Goal: Task Accomplishment & Management: Manage account settings

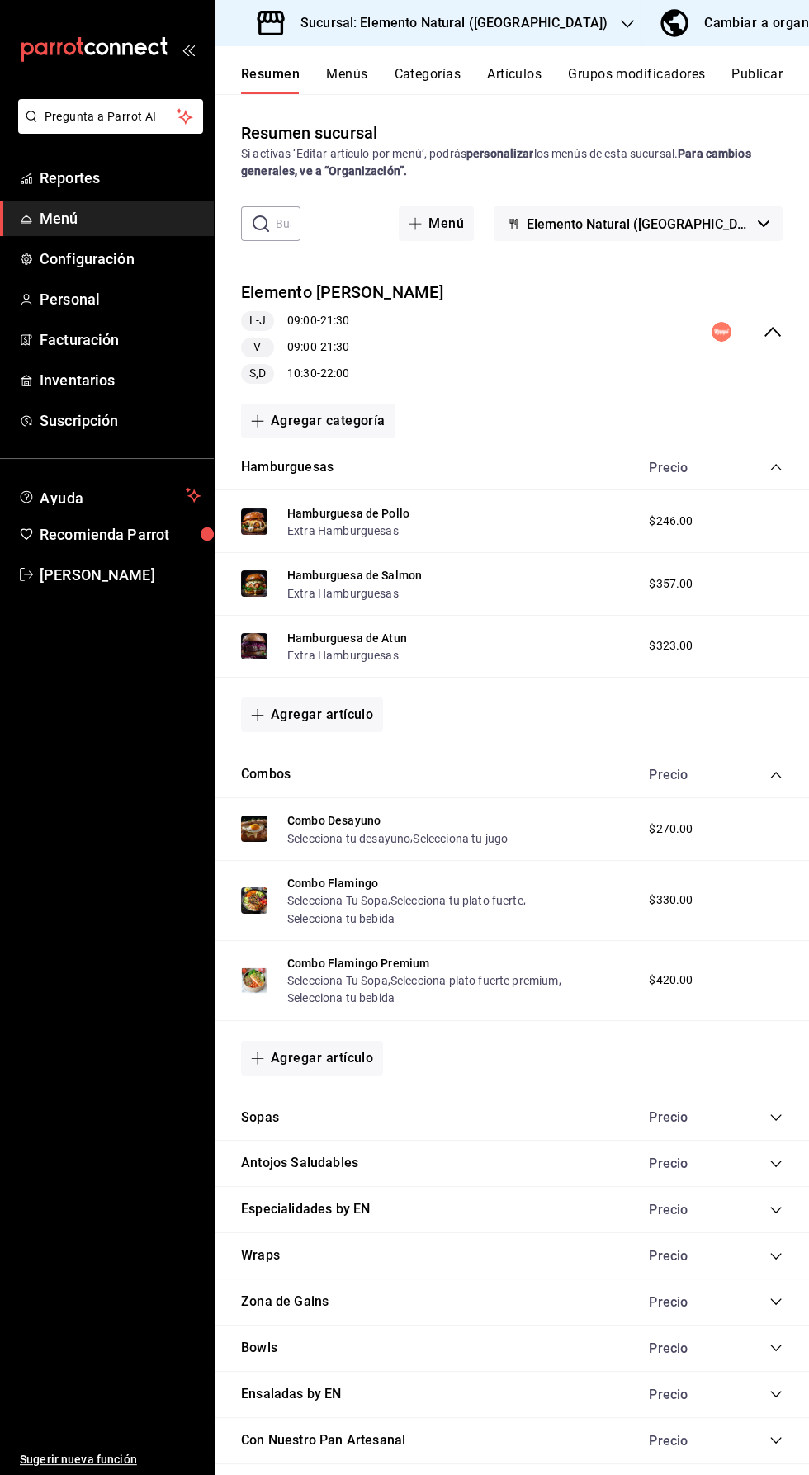
click at [764, 360] on div "Elemento [PERSON_NAME] L-J 09:00 - 21:30 V 09:00 - 21:30 S,D 10:30 - 22:00" at bounding box center [512, 332] width 594 height 130
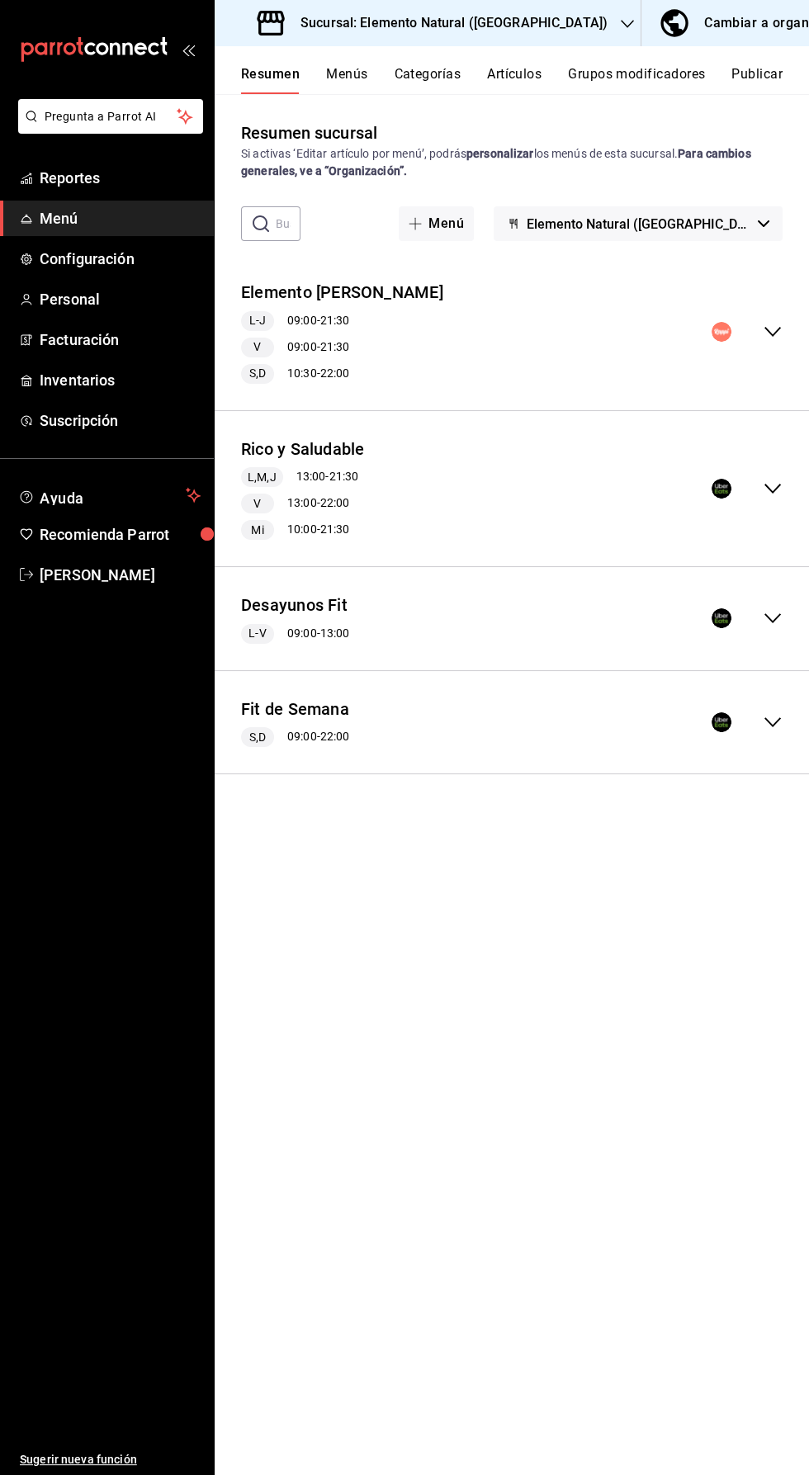
click at [357, 84] on button "Menús" at bounding box center [346, 80] width 41 height 28
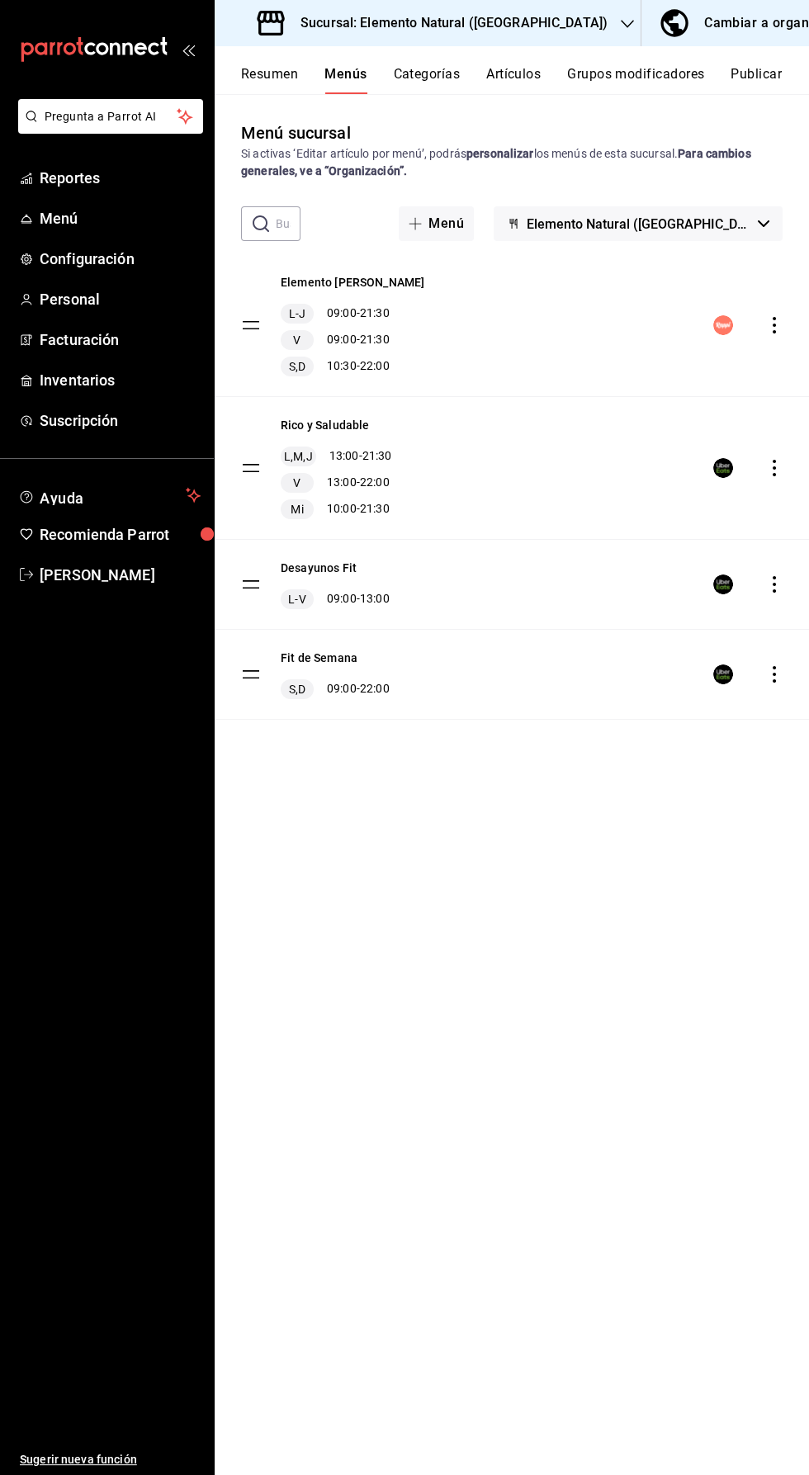
click at [730, 262] on div "Elemento [PERSON_NAME] L-J 09:00 - 21:30 V 09:00 - 21:30 S,D 10:30 - 22:00" at bounding box center [512, 325] width 594 height 142
click at [721, 213] on button "Elemento Natural ([GEOGRAPHIC_DATA])" at bounding box center [638, 223] width 289 height 35
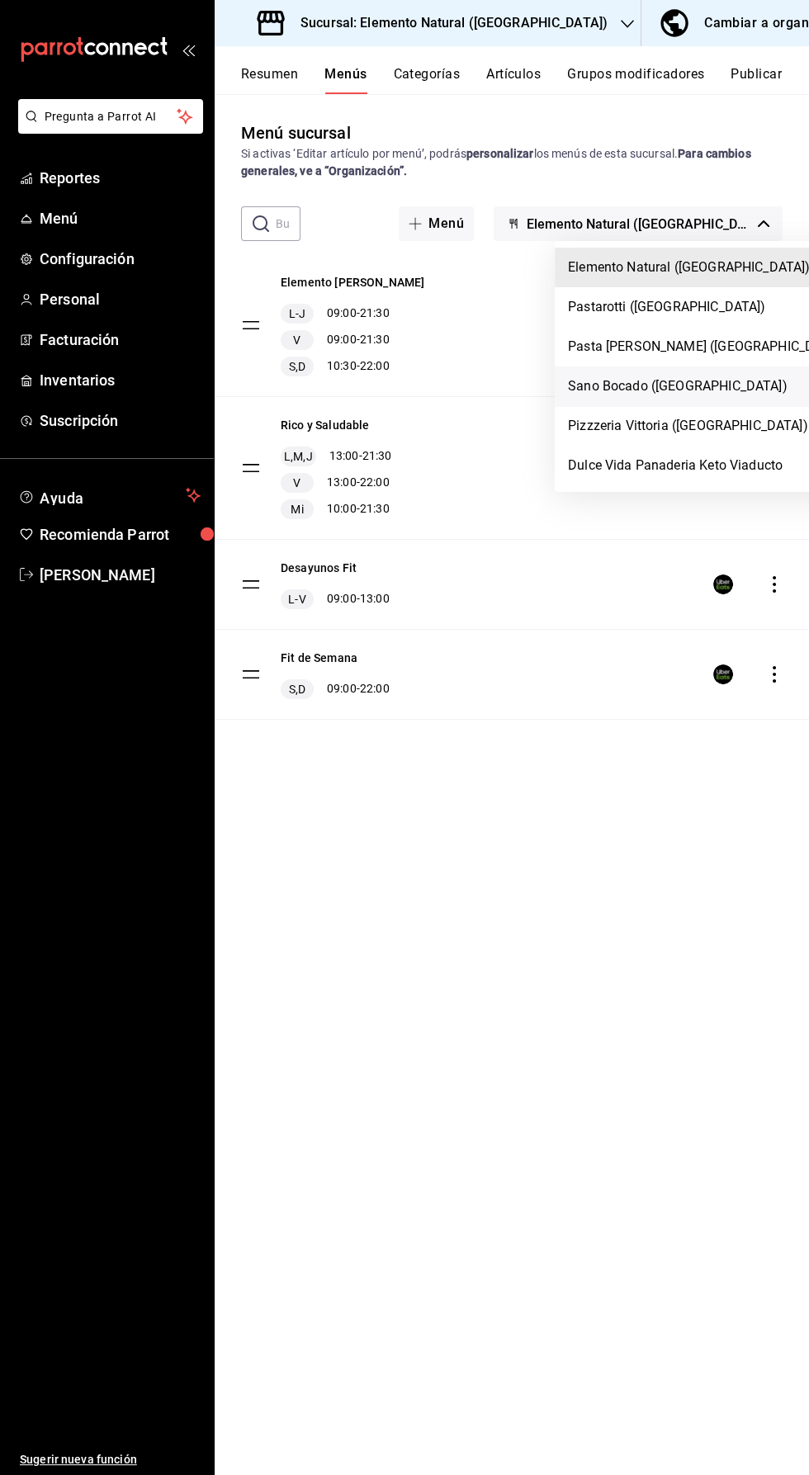
click at [675, 368] on li "Sano Bocado ([GEOGRAPHIC_DATA])" at bounding box center [707, 386] width 305 height 40
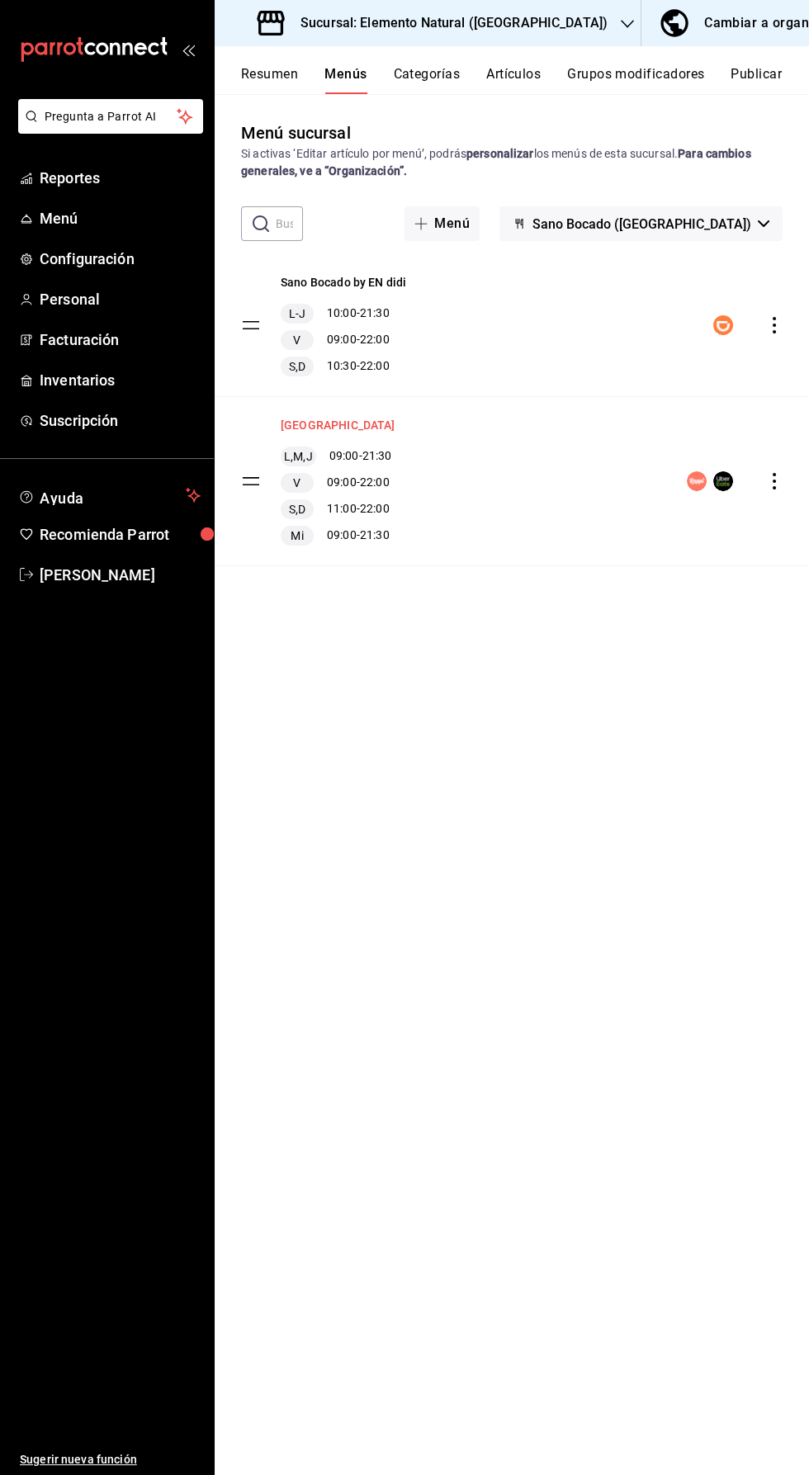
click at [350, 423] on button "[GEOGRAPHIC_DATA]" at bounding box center [338, 425] width 115 height 17
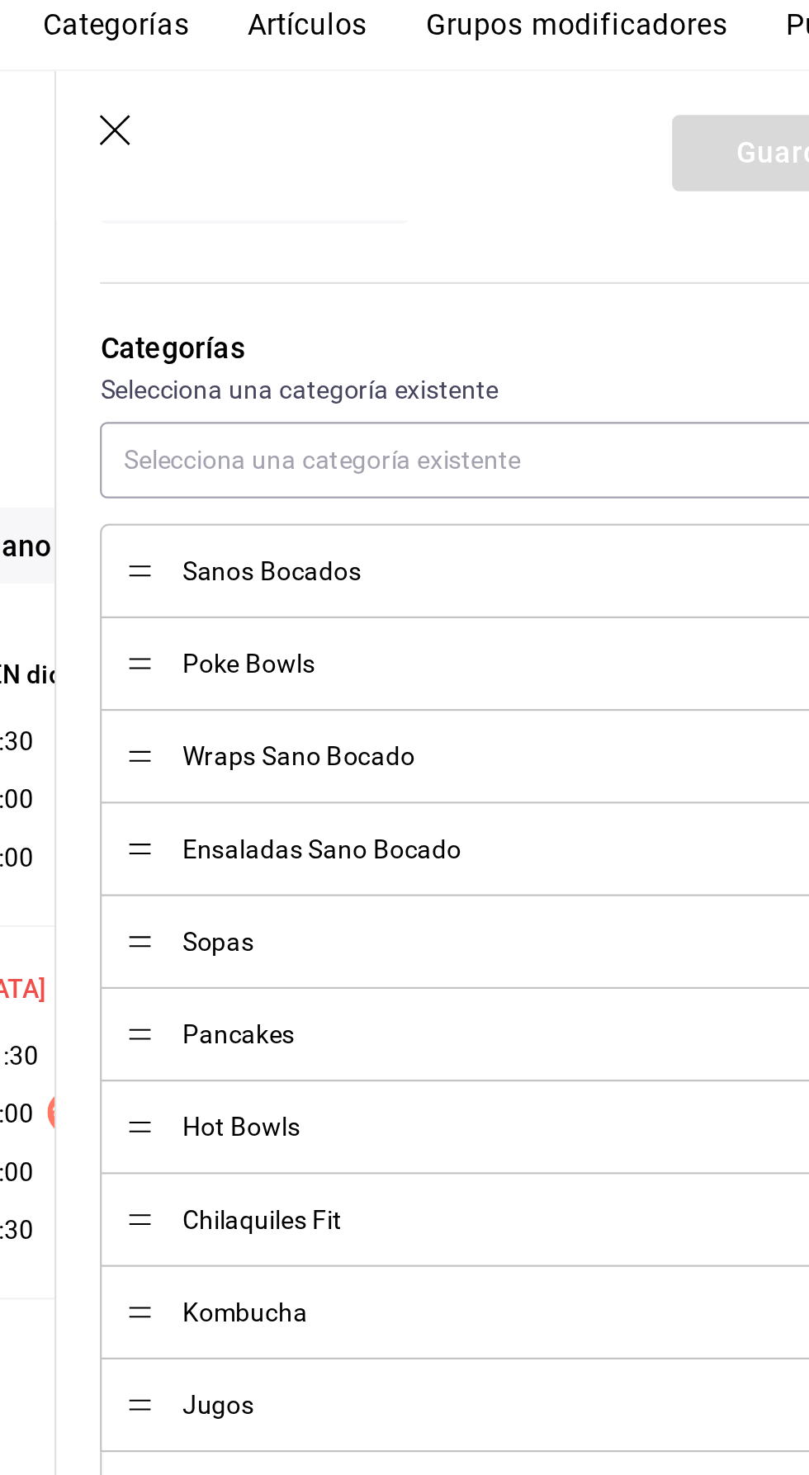
scroll to position [1288, 0]
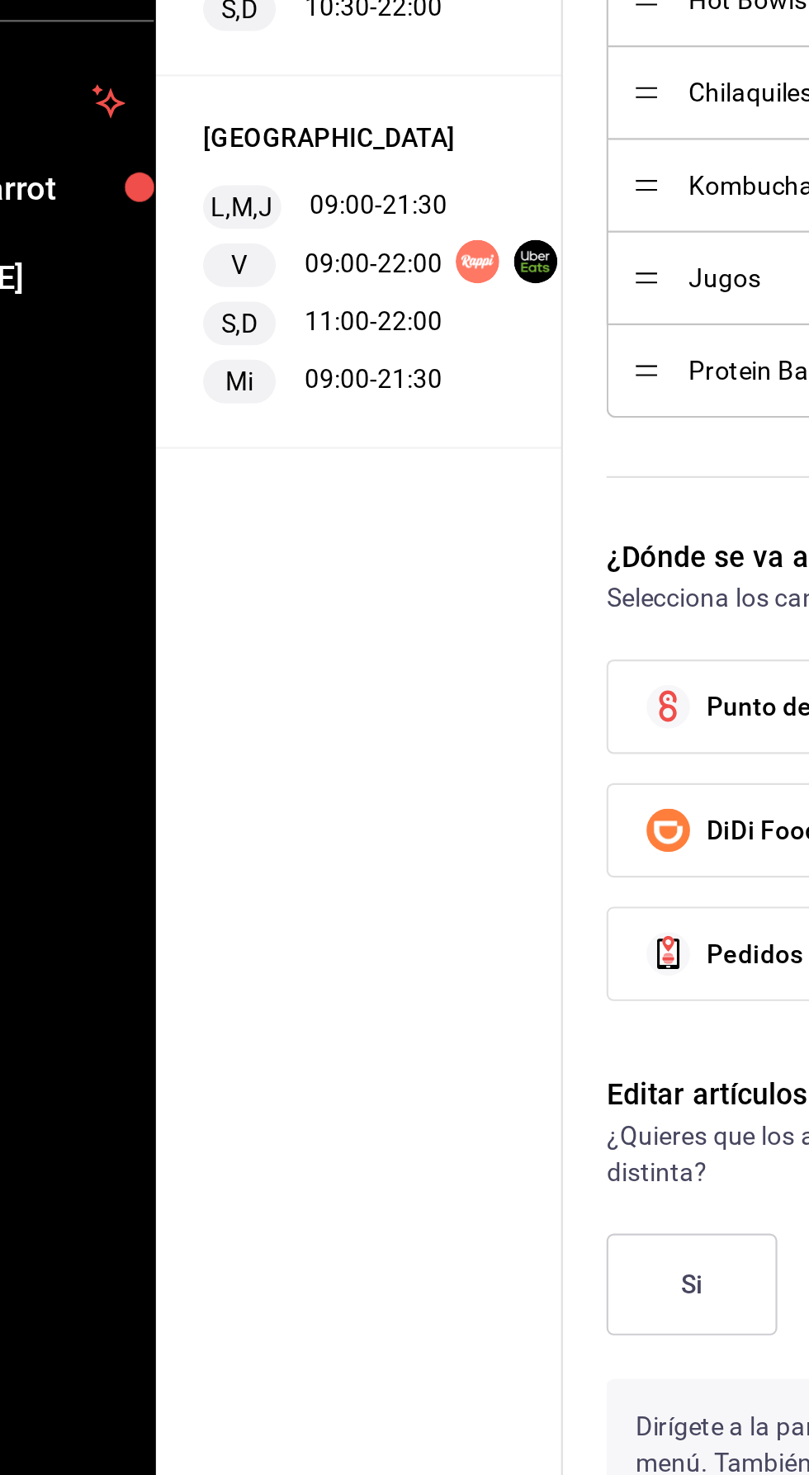
click at [462, 832] on input "DiDi Food" at bounding box center [447, 826] width 35 height 35
checkbox input "true"
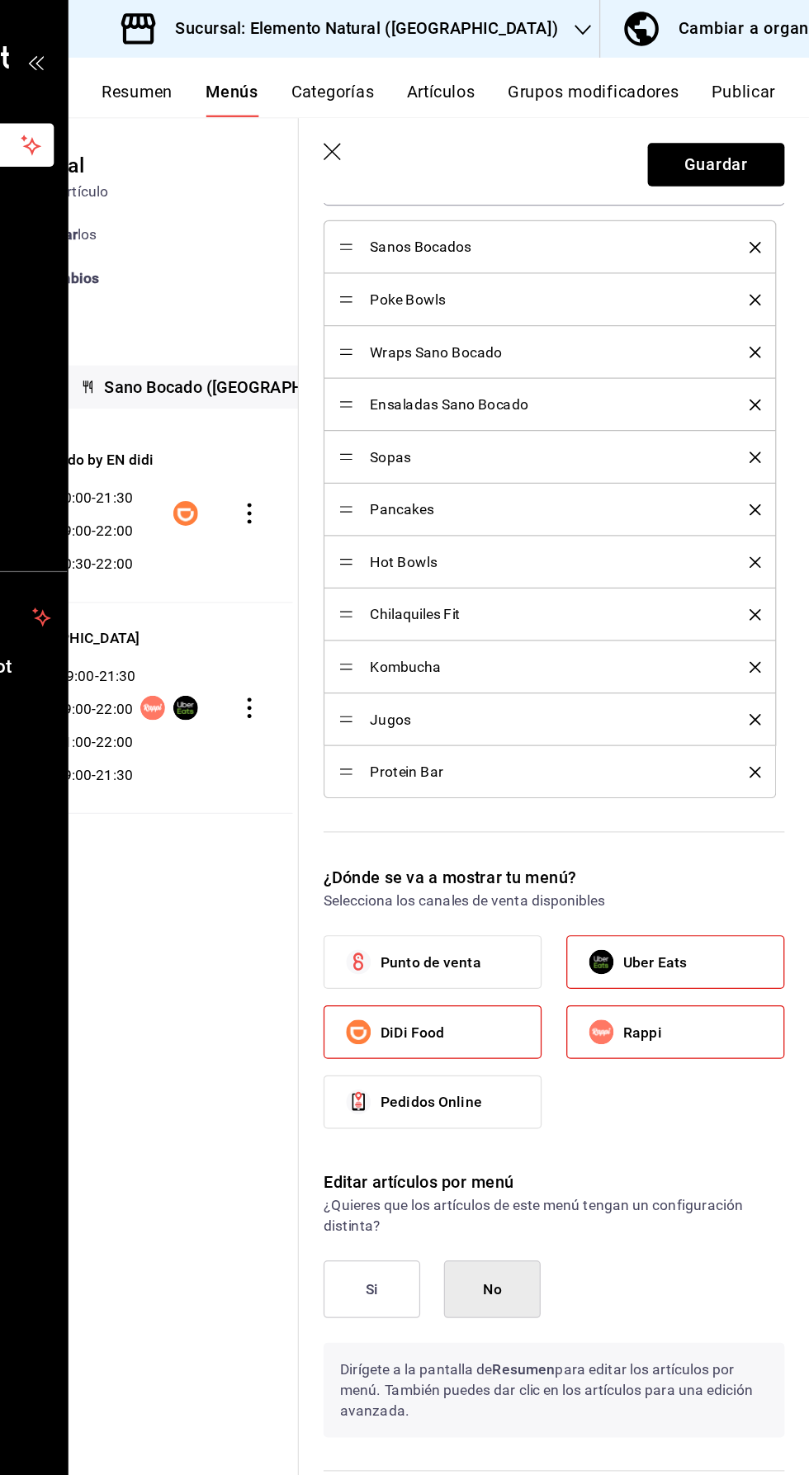
scroll to position [0, 0]
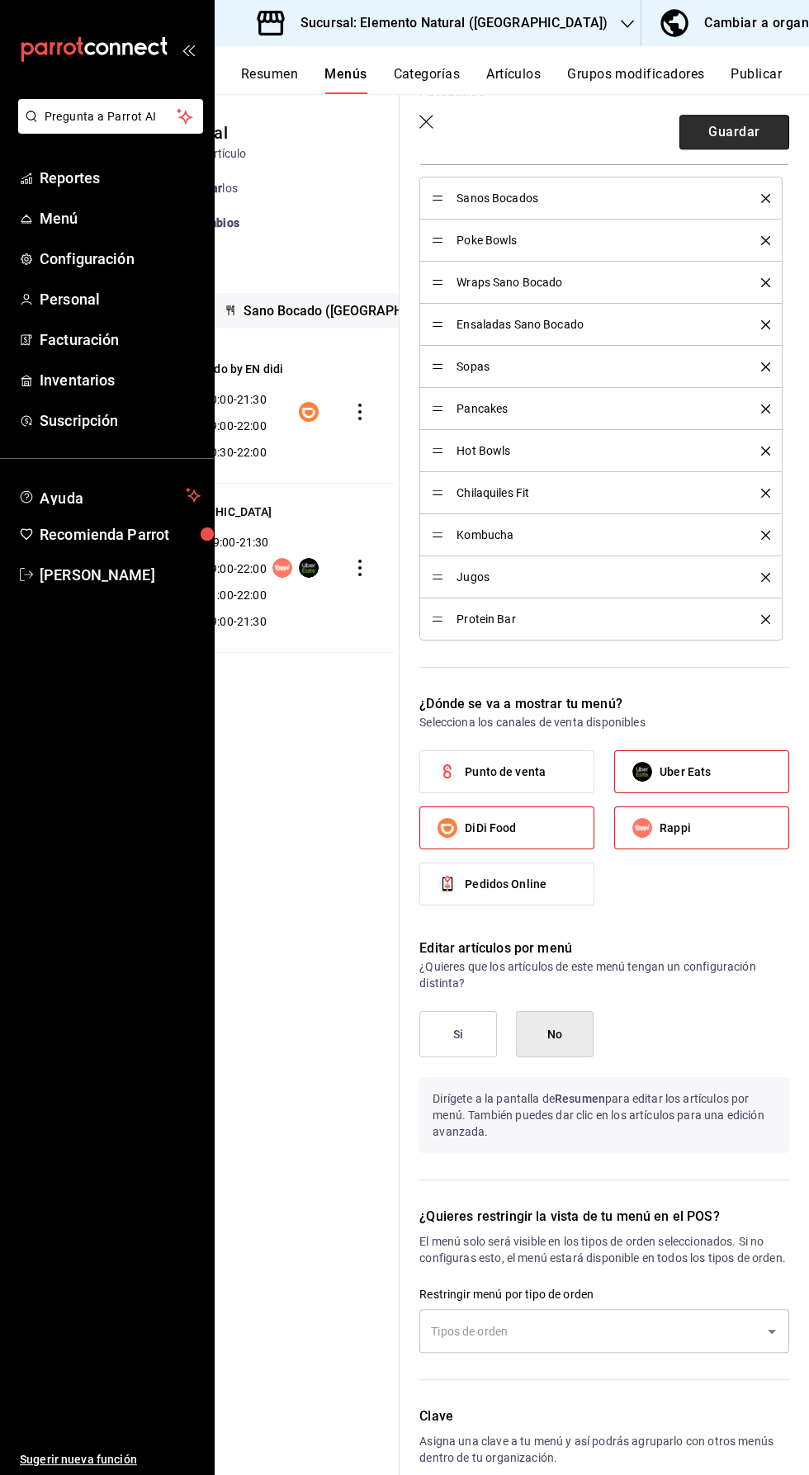
click at [742, 139] on button "Guardar" at bounding box center [734, 132] width 110 height 35
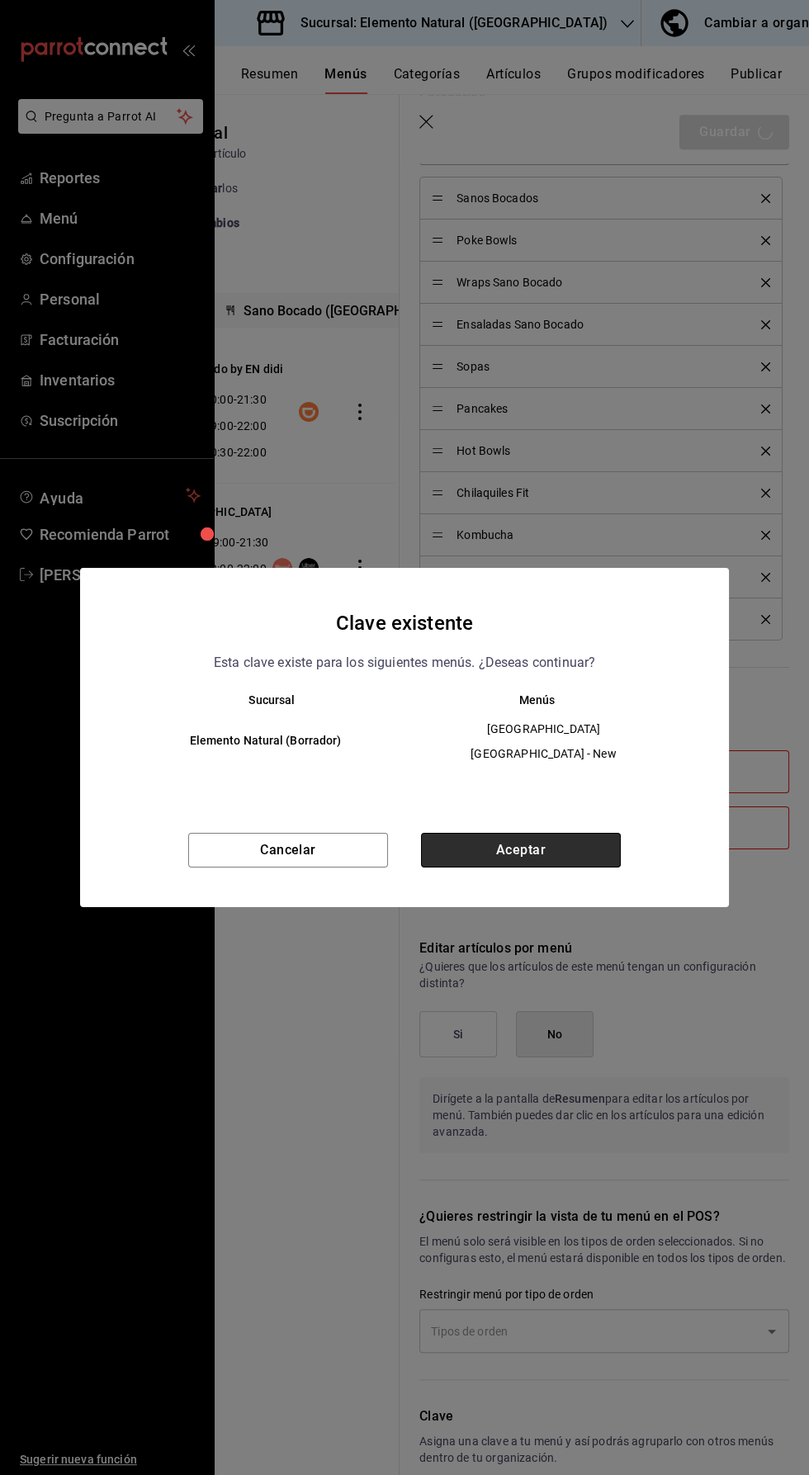
click at [556, 856] on button "Aceptar" at bounding box center [521, 850] width 200 height 35
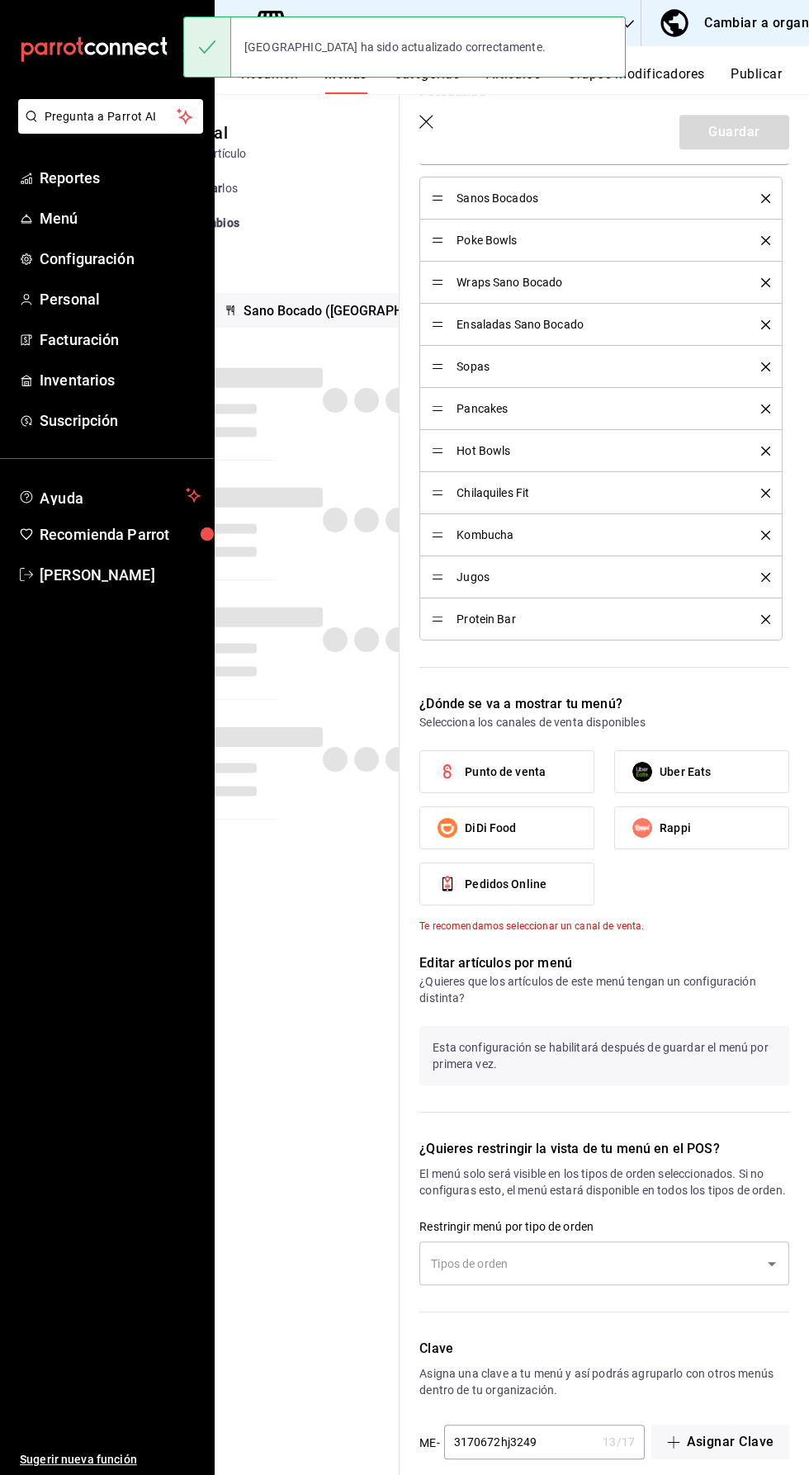
checkbox input "false"
type input "1755890829455"
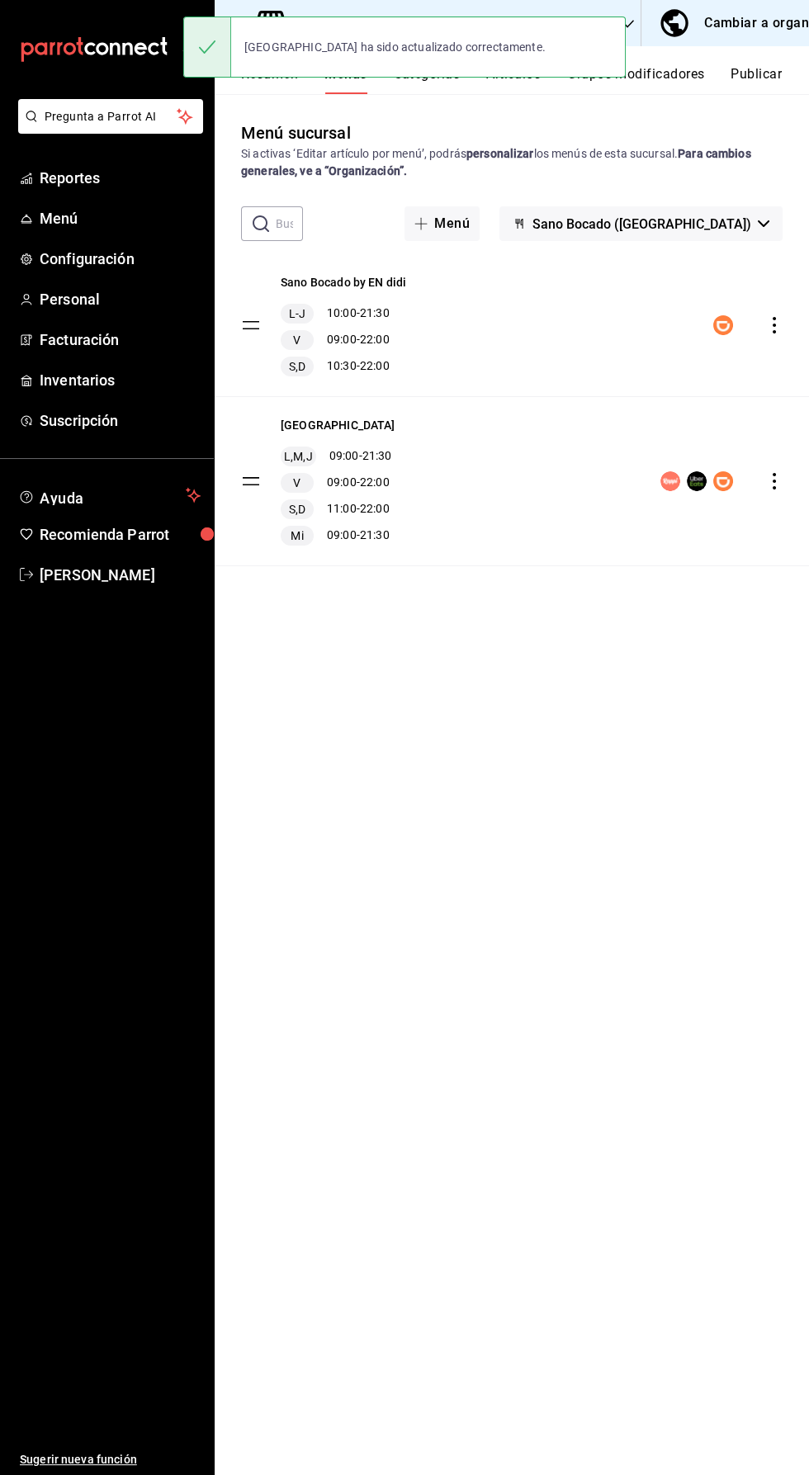
scroll to position [2, 0]
click at [773, 322] on icon "actions" at bounding box center [774, 325] width 3 height 17
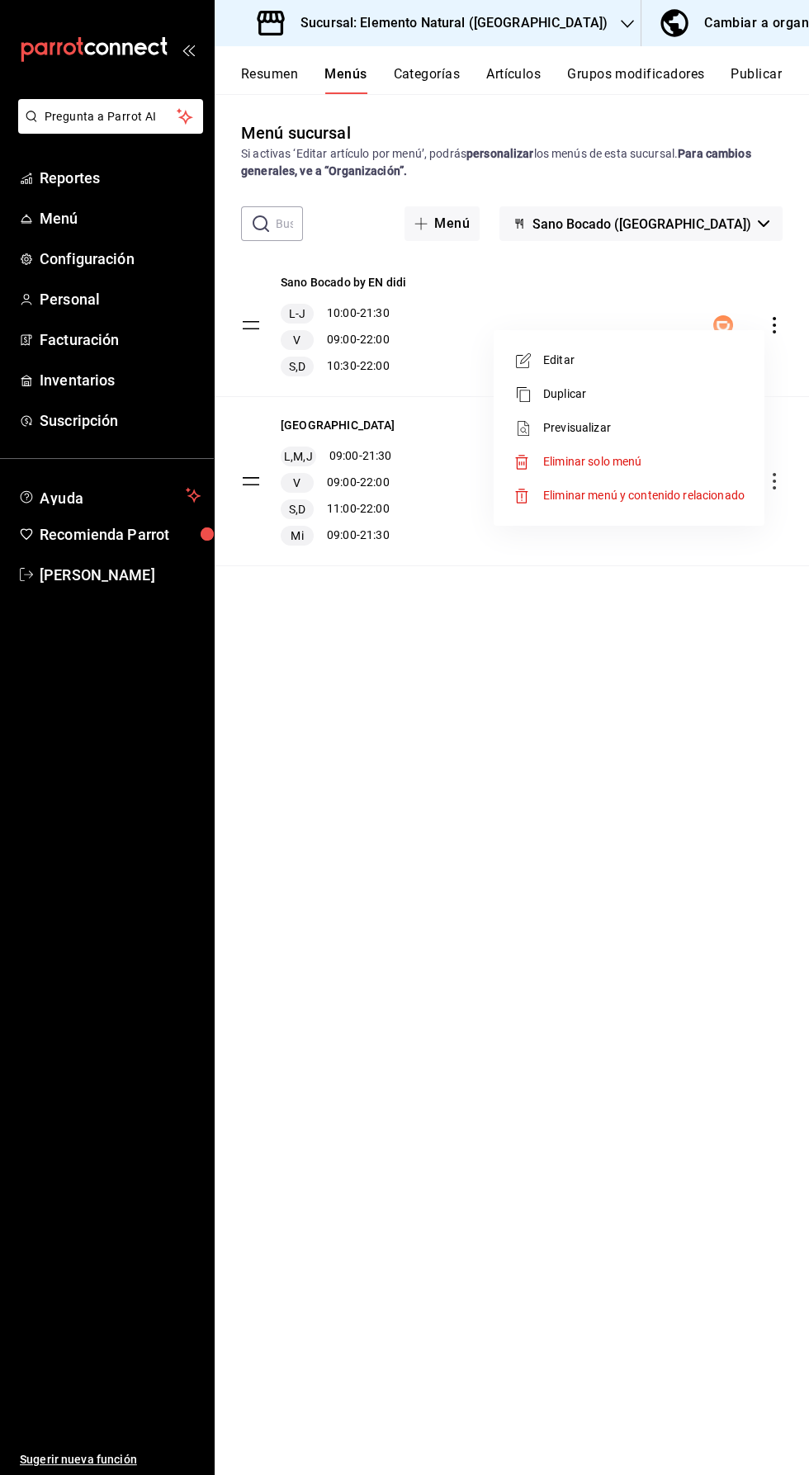
click at [661, 459] on span "Eliminar solo menú" at bounding box center [643, 461] width 201 height 17
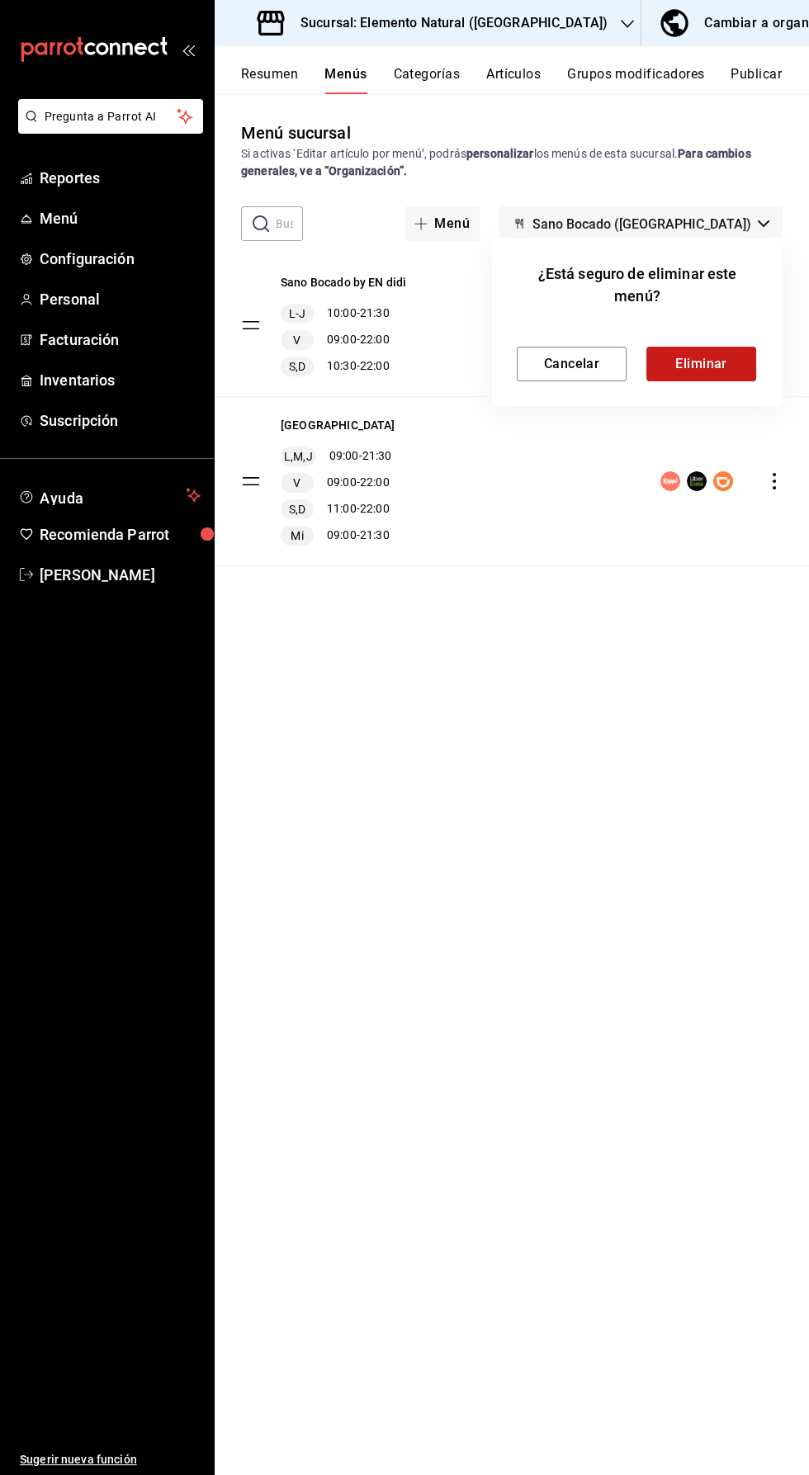
click at [719, 380] on button "Eliminar" at bounding box center [701, 364] width 110 height 35
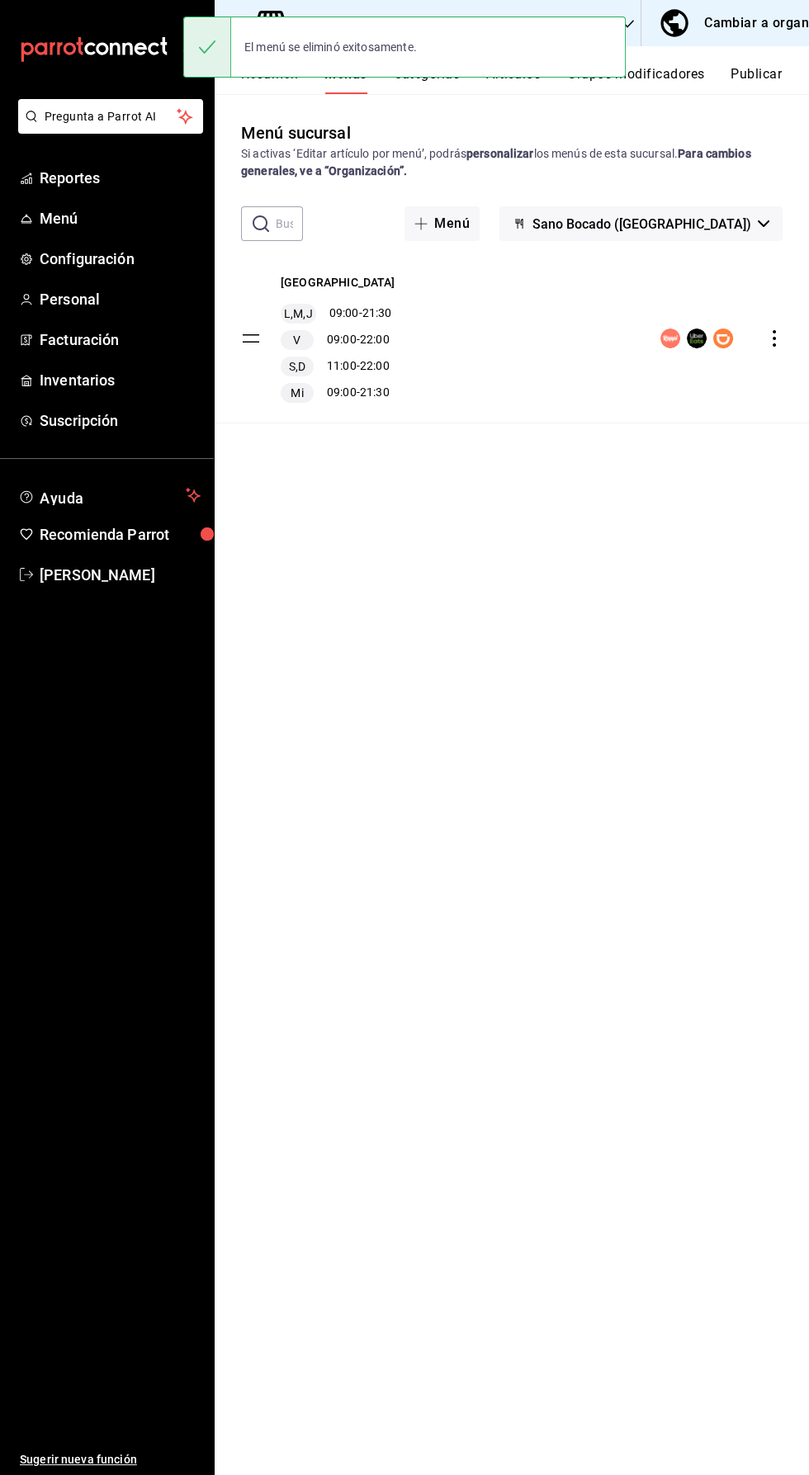
click at [768, 82] on button "Publicar" at bounding box center [755, 80] width 51 height 28
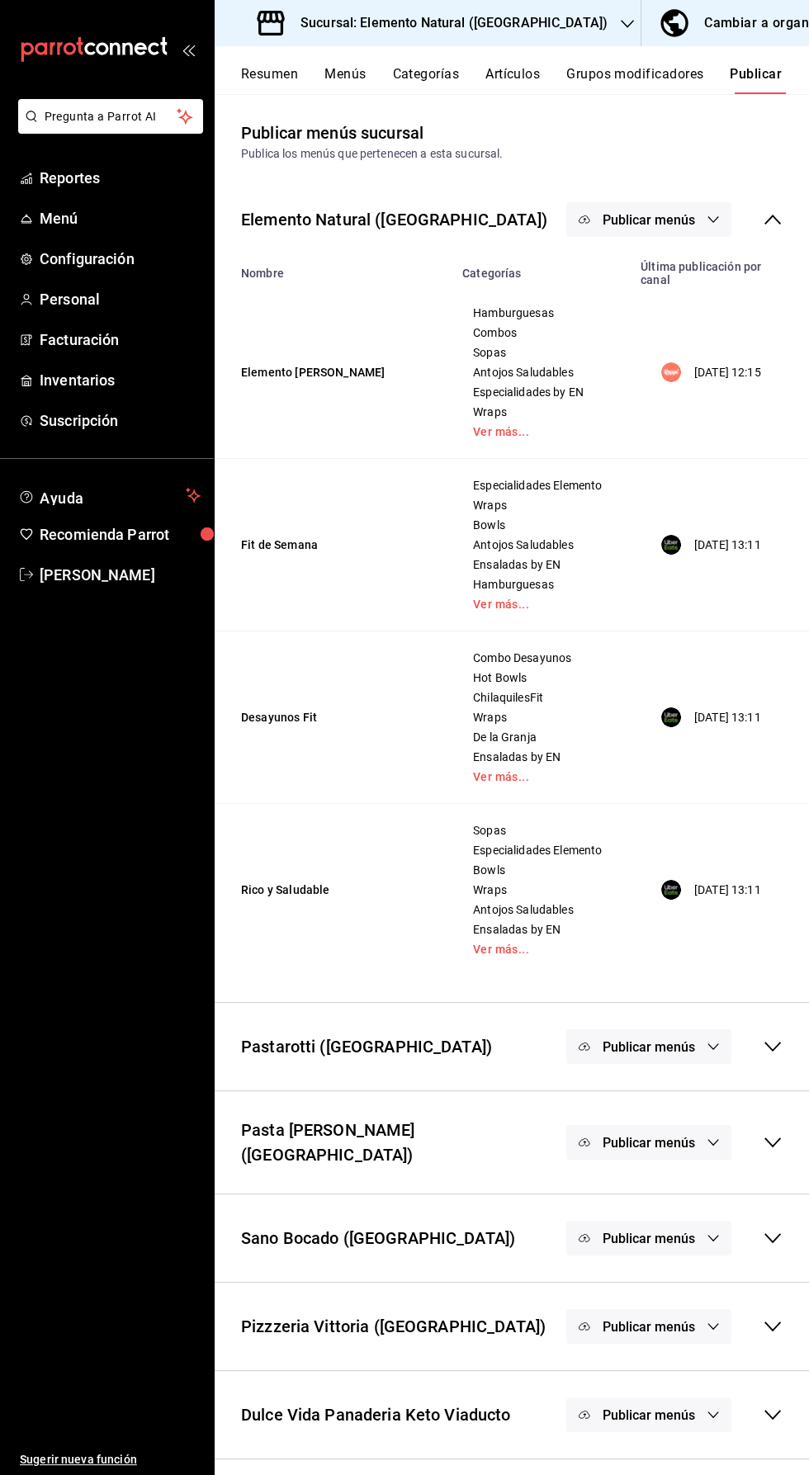
click at [759, 229] on div "Publicar menús" at bounding box center [674, 219] width 216 height 35
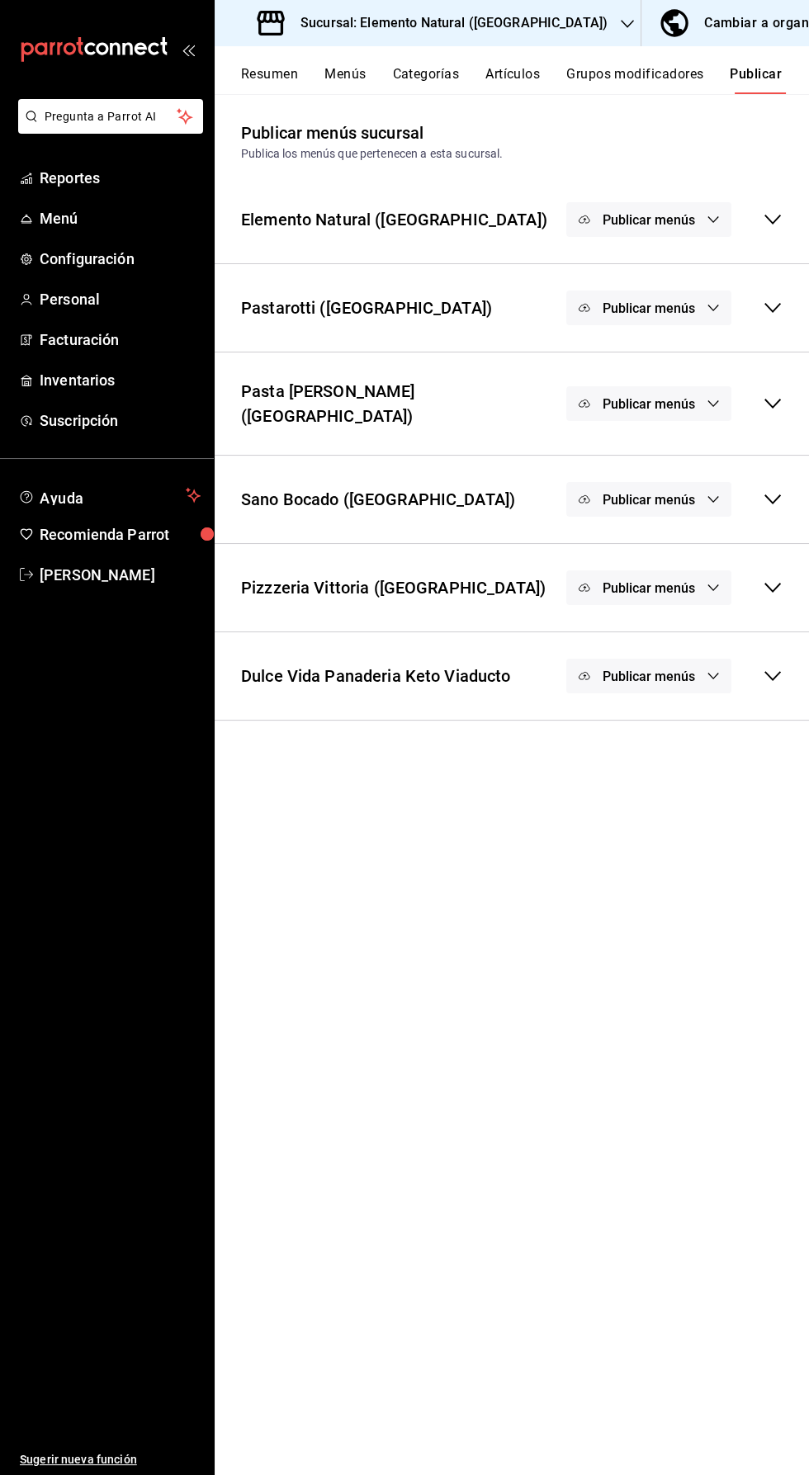
click at [705, 482] on button "Publicar menús" at bounding box center [648, 499] width 165 height 35
click at [672, 635] on span "DiDi Food" at bounding box center [672, 626] width 50 height 17
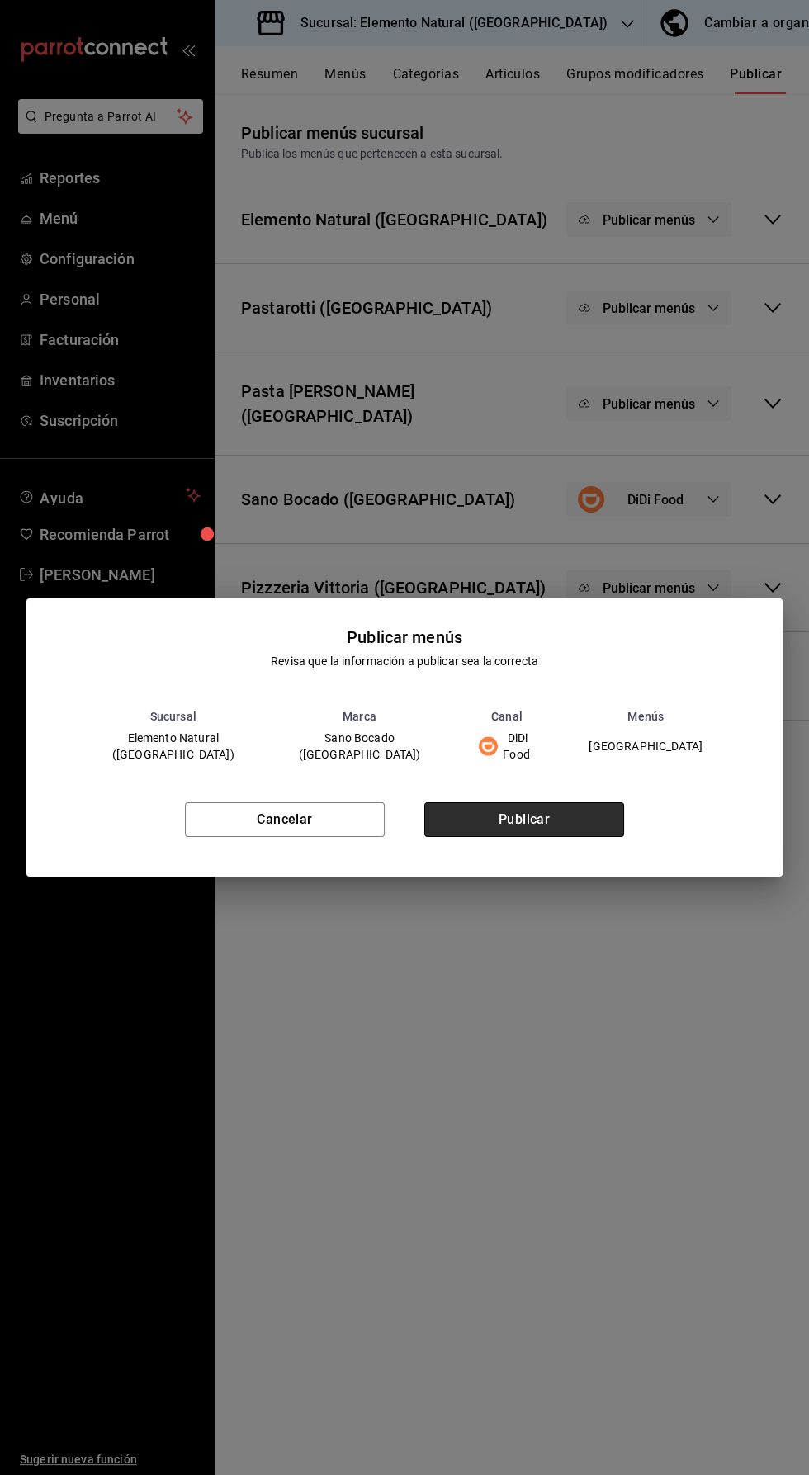
click at [580, 815] on button "Publicar" at bounding box center [524, 819] width 200 height 35
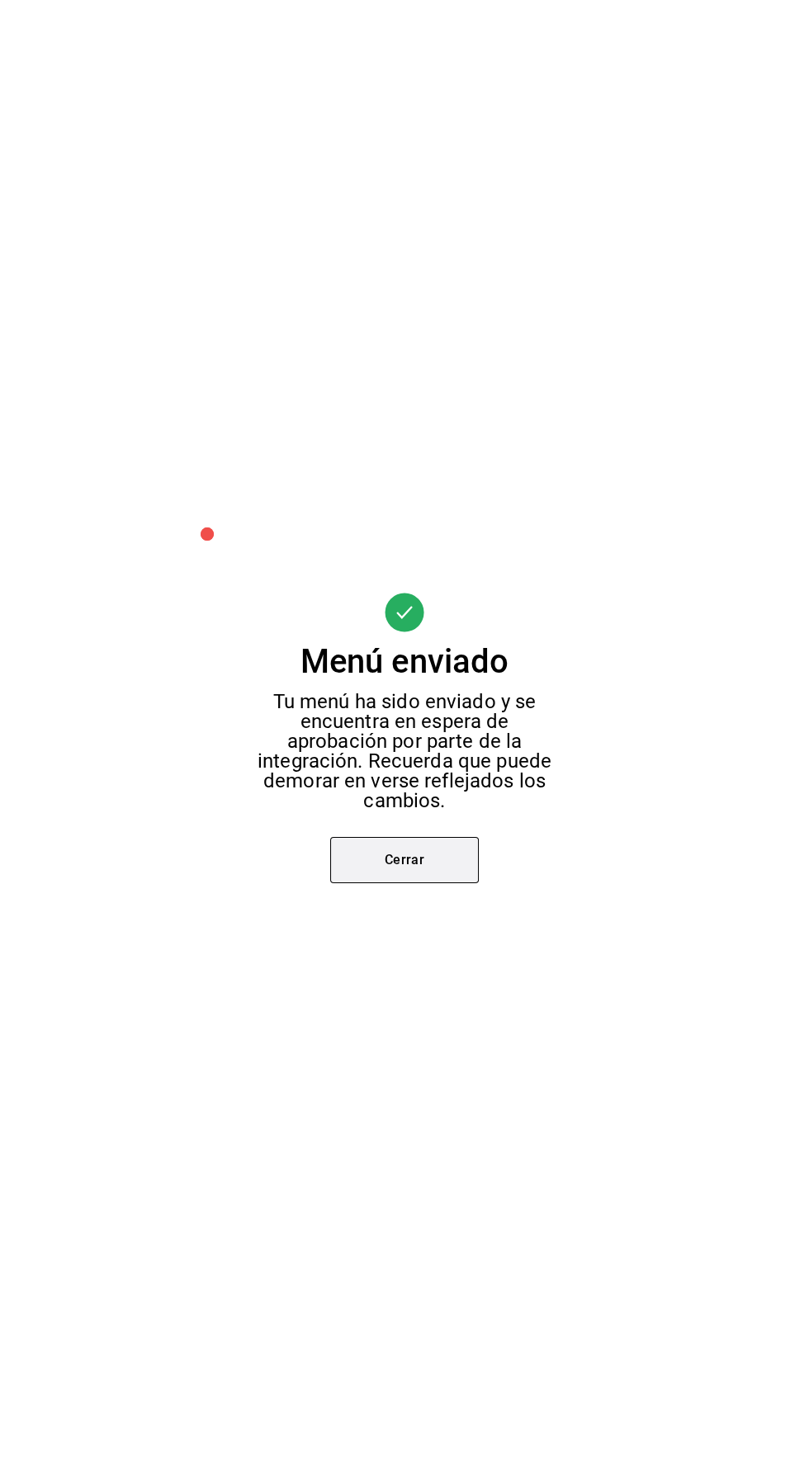
click at [448, 869] on button "Cerrar" at bounding box center [404, 860] width 149 height 46
